Goal: Transaction & Acquisition: Download file/media

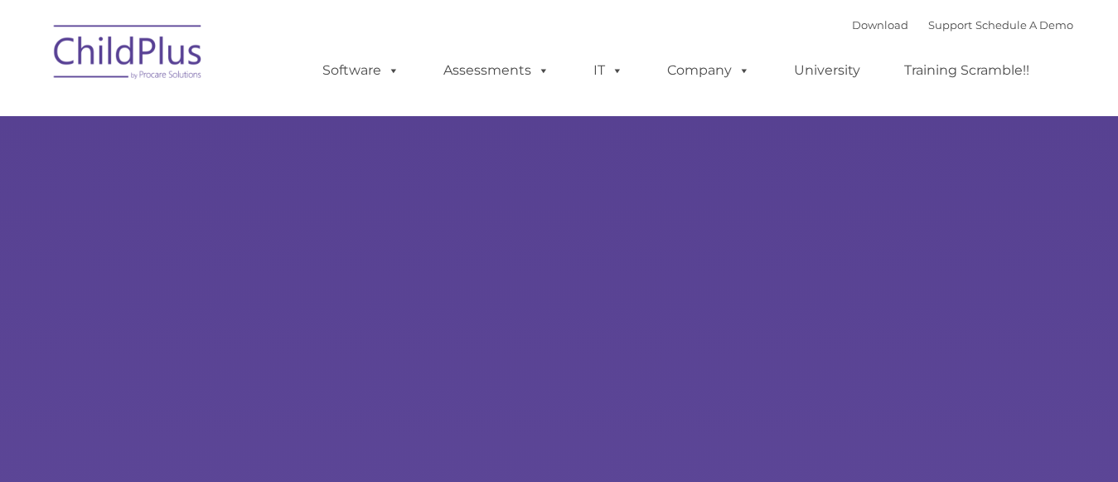
type input ""
select select "MEDIUM"
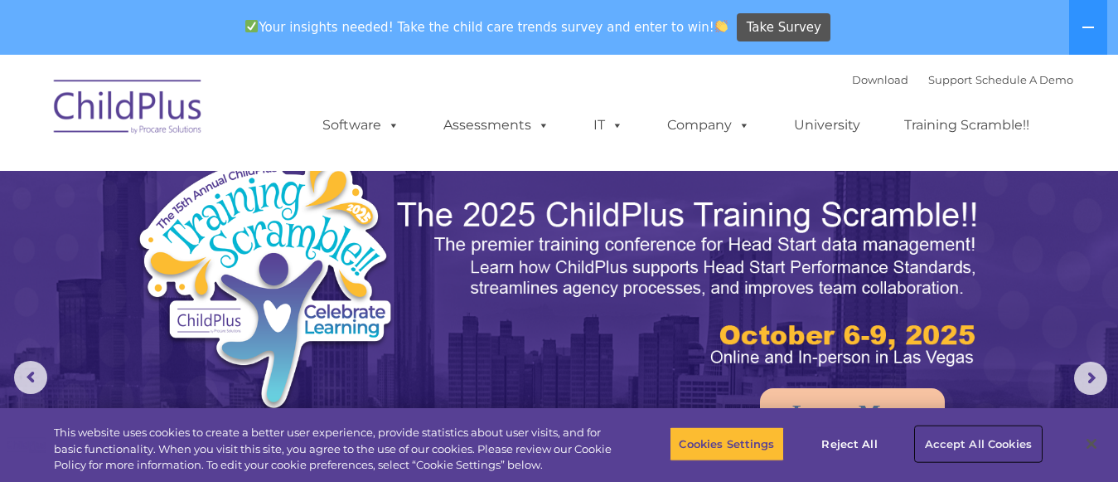
click at [936, 439] on button "Accept All Cookies" at bounding box center [978, 443] width 125 height 35
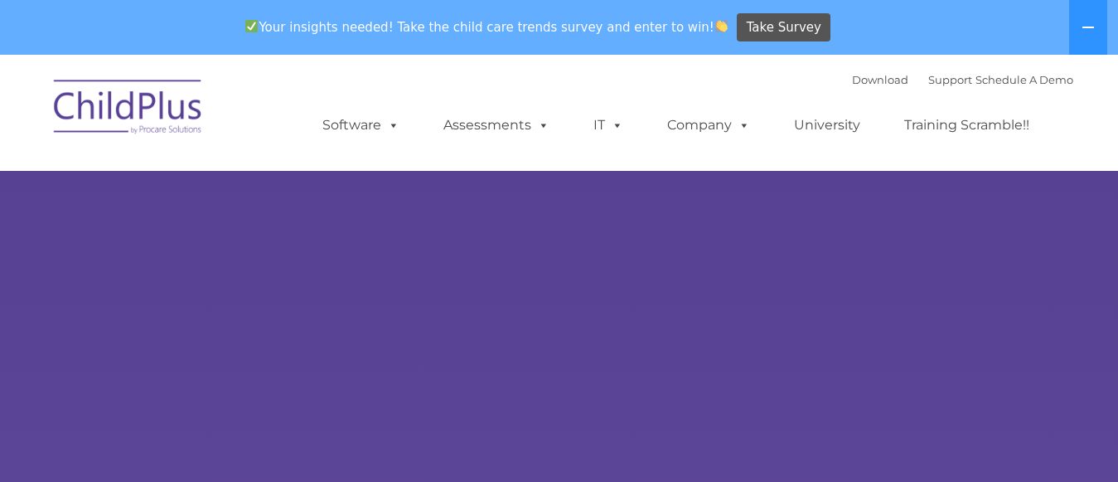
select select "MEDIUM"
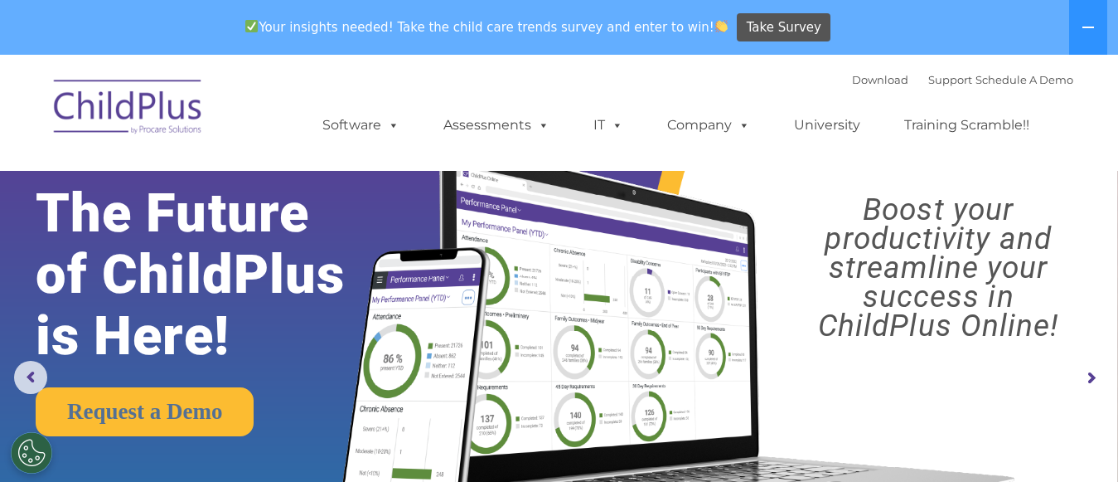
click at [462, 53] on div "Your insights needed! Take the child care trends survey and enter to win! Take …" at bounding box center [536, 28] width 1072 height 54
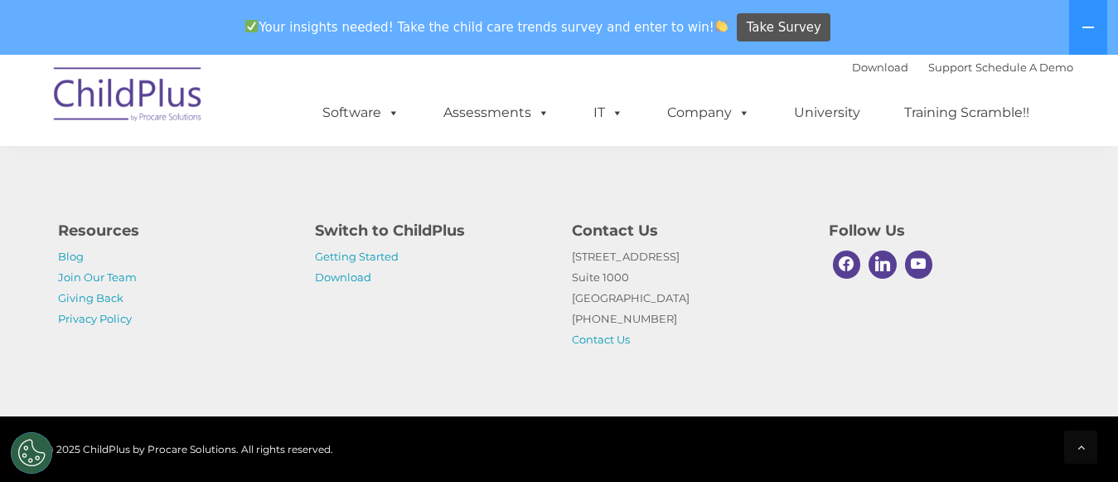
scroll to position [2045, 0]
click at [852, 64] on link "Download" at bounding box center [880, 66] width 56 height 13
